Goal: Task Accomplishment & Management: Manage account settings

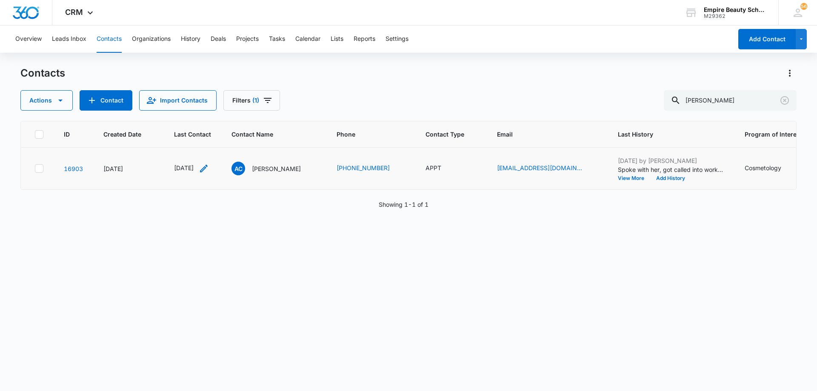
click at [208, 168] on icon "Last Contact - 1759104000 - Select to Edit Field" at bounding box center [204, 169] width 8 height 8
click at [208, 114] on input "[DATE]" at bounding box center [200, 113] width 63 height 9
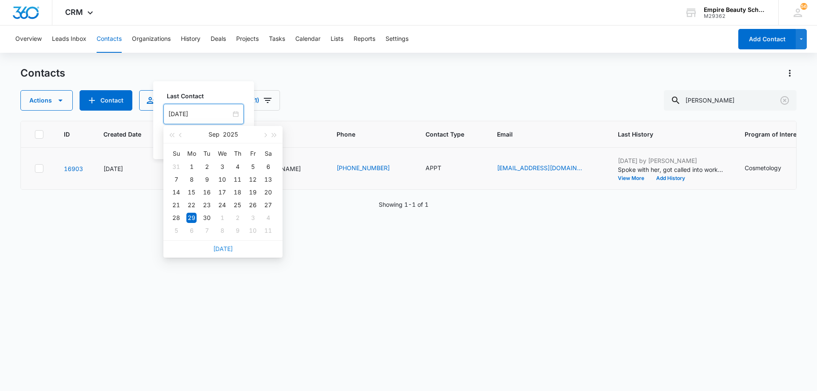
click at [228, 250] on link "[DATE]" at bounding box center [223, 248] width 20 height 7
type input "[DATE]"
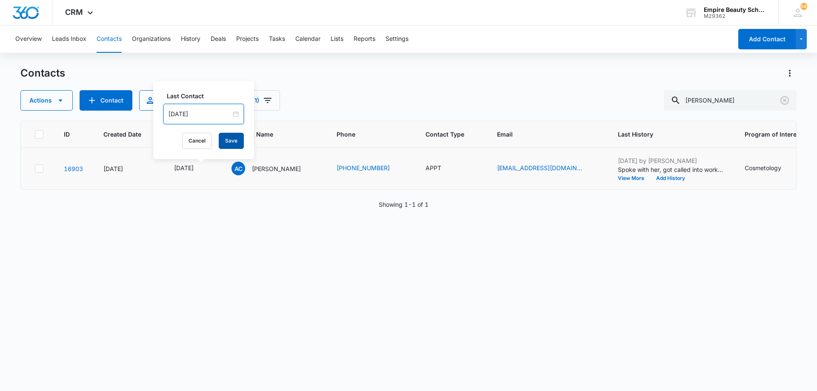
click at [223, 142] on button "Save" at bounding box center [231, 141] width 25 height 16
click at [457, 167] on icon "Contact Type - APPT - Select to Edit Field" at bounding box center [452, 168] width 10 height 10
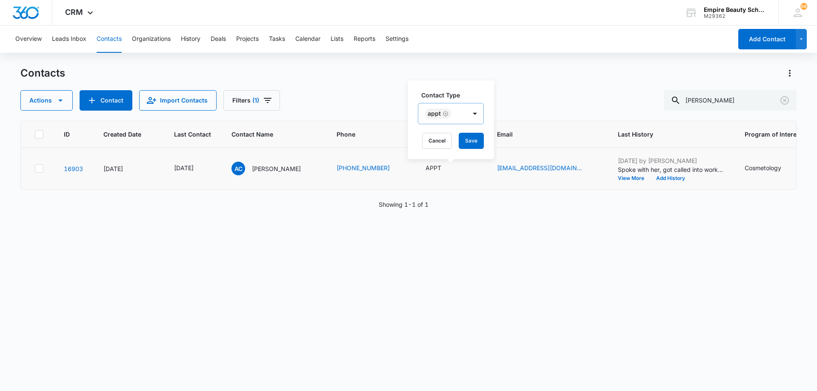
click at [446, 115] on icon "Remove APPT" at bounding box center [446, 114] width 6 height 6
click at [458, 115] on div at bounding box center [445, 114] width 38 height 11
click at [450, 181] on div "Toured" at bounding box center [454, 180] width 52 height 9
click at [460, 166] on div "APPT" at bounding box center [453, 164] width 50 height 9
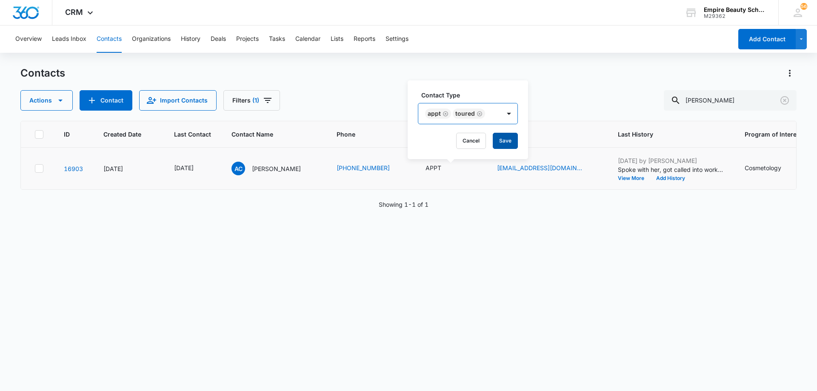
drag, startPoint x: 495, startPoint y: 113, endPoint x: 499, endPoint y: 141, distance: 27.5
click at [495, 114] on div "APPT Toured" at bounding box center [460, 113] width 82 height 20
click at [499, 143] on button "Save" at bounding box center [505, 141] width 25 height 16
click at [680, 177] on button "Add History" at bounding box center [674, 178] width 41 height 5
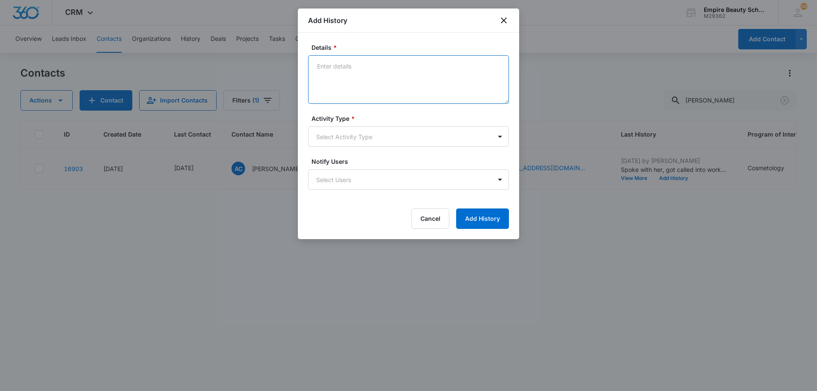
click at [402, 73] on textarea "Details *" at bounding box center [408, 79] width 201 height 49
type textarea "Toured with step mom - interested in Feb COS 2026 - coming back [DATE] to enrol…"
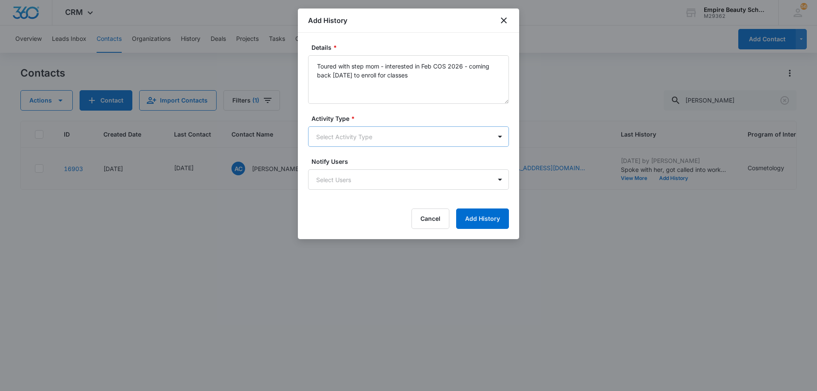
click at [336, 141] on body "CRM Apps Forms CRM Email Shop Payments POS Files Brand Settings AI Assistant Em…" at bounding box center [408, 195] width 817 height 391
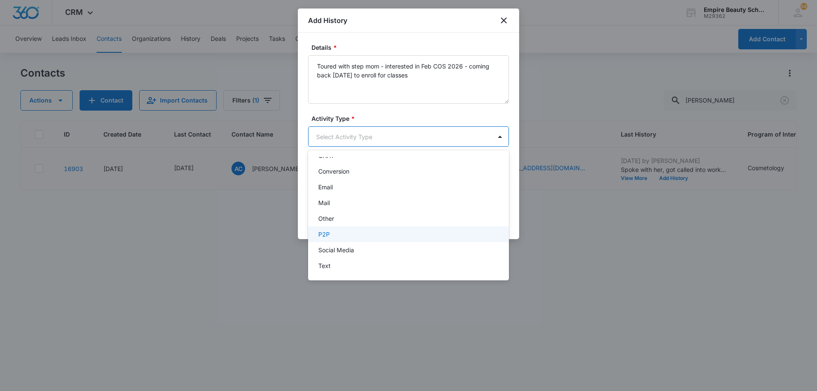
click at [357, 231] on div "P2P" at bounding box center [407, 234] width 179 height 9
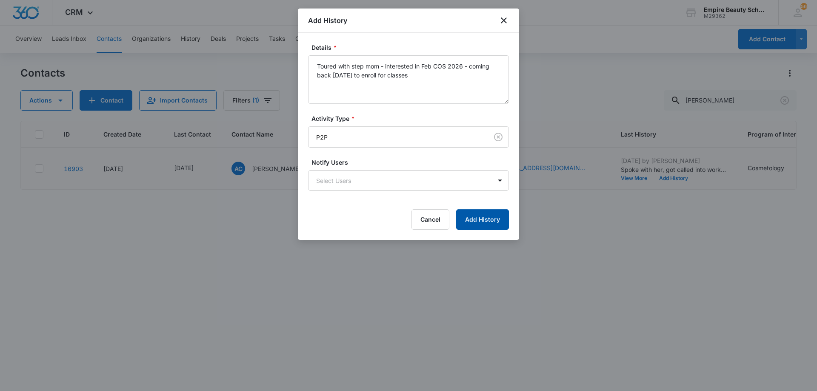
click at [476, 223] on button "Add History" at bounding box center [482, 219] width 53 height 20
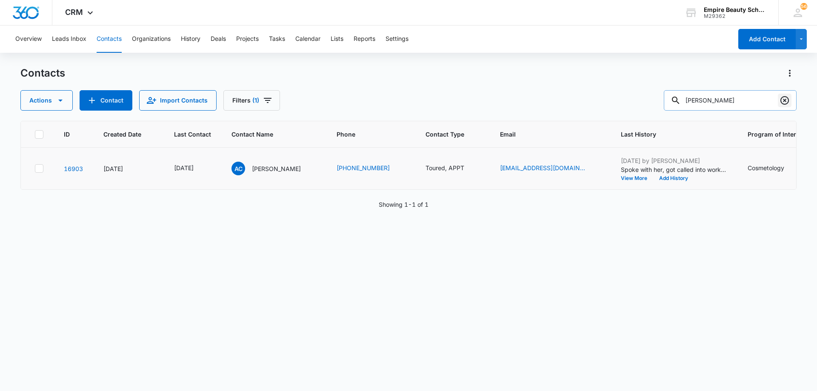
click at [785, 103] on icon "Clear" at bounding box center [785, 100] width 10 height 10
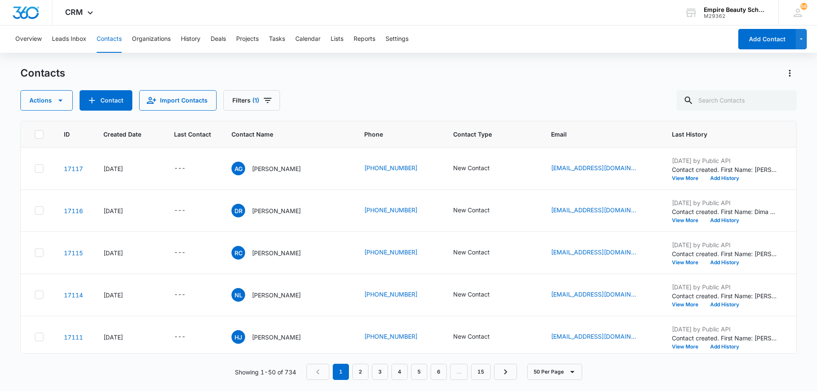
click at [390, 96] on div "Actions Contact Import Contacts Filters (1)" at bounding box center [408, 100] width 777 height 20
click at [379, 100] on div "Actions Contact Import Contacts Filters (1)" at bounding box center [408, 100] width 777 height 20
click at [359, 98] on div "Actions Contact Import Contacts Filters (1)" at bounding box center [408, 100] width 777 height 20
click at [399, 93] on div "Actions Contact Import Contacts Filters (1)" at bounding box center [408, 100] width 777 height 20
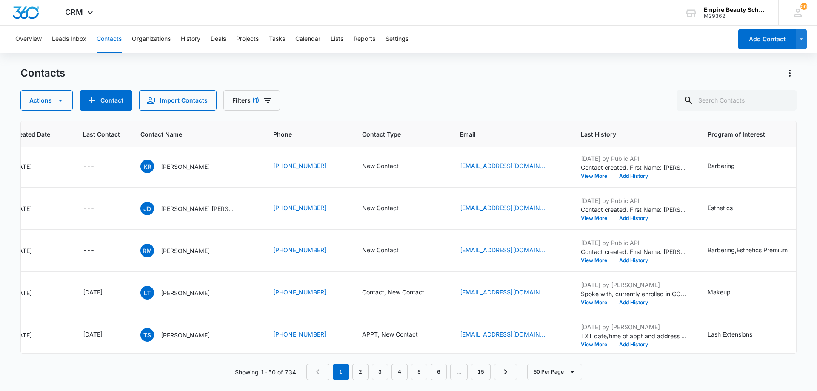
scroll to position [213, 100]
